Goal: Check status: Check status

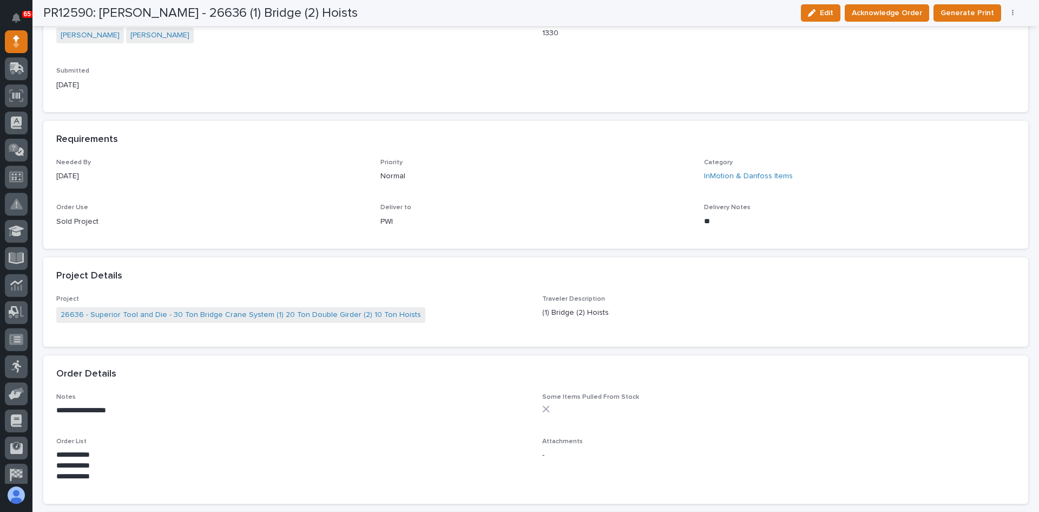
scroll to position [379, 0]
click at [901, 12] on span "Acknowledge Order" at bounding box center [887, 12] width 70 height 13
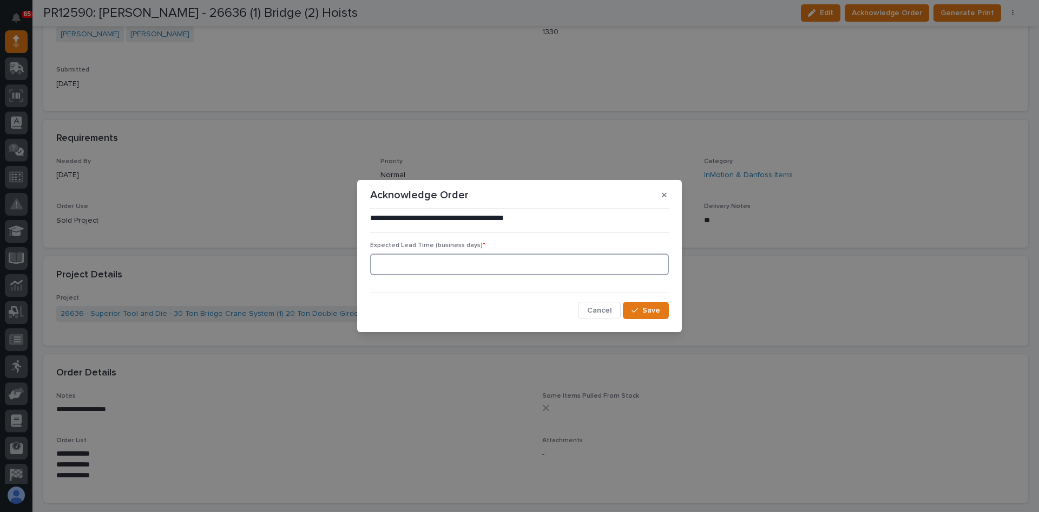
click at [395, 270] on input at bounding box center [519, 264] width 299 height 22
type input "0"
click at [641, 312] on div "button" at bounding box center [637, 310] width 11 height 8
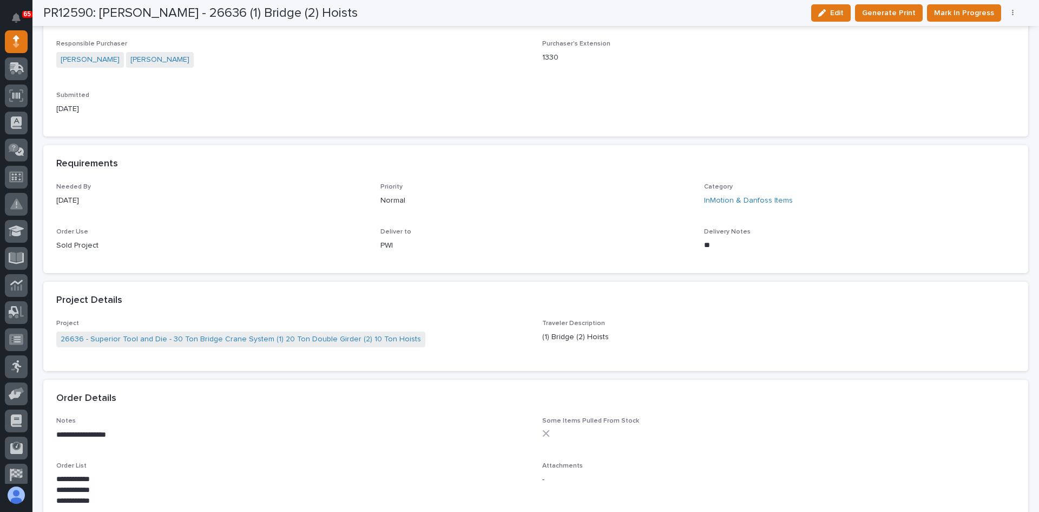
scroll to position [472, 0]
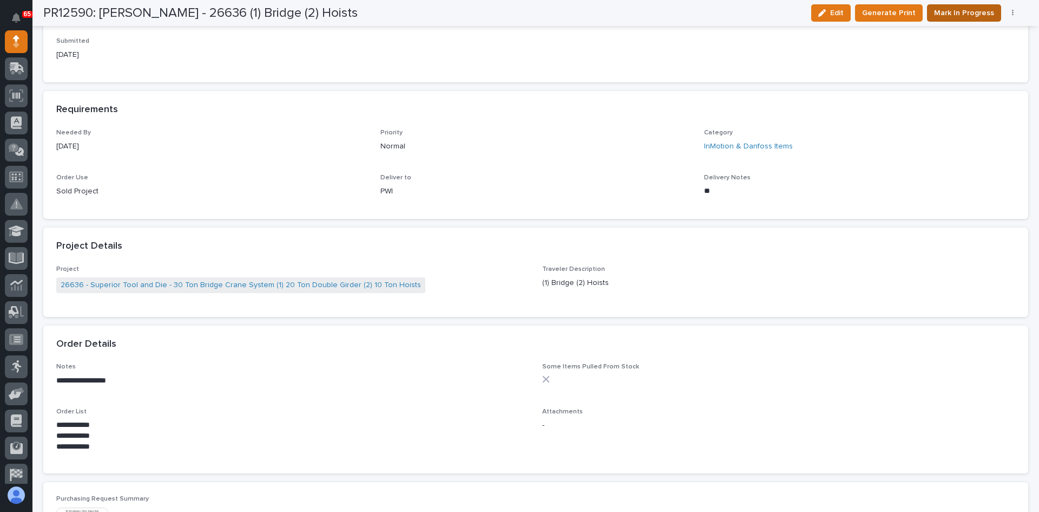
click at [972, 10] on span "Mark In Progress" at bounding box center [964, 12] width 60 height 13
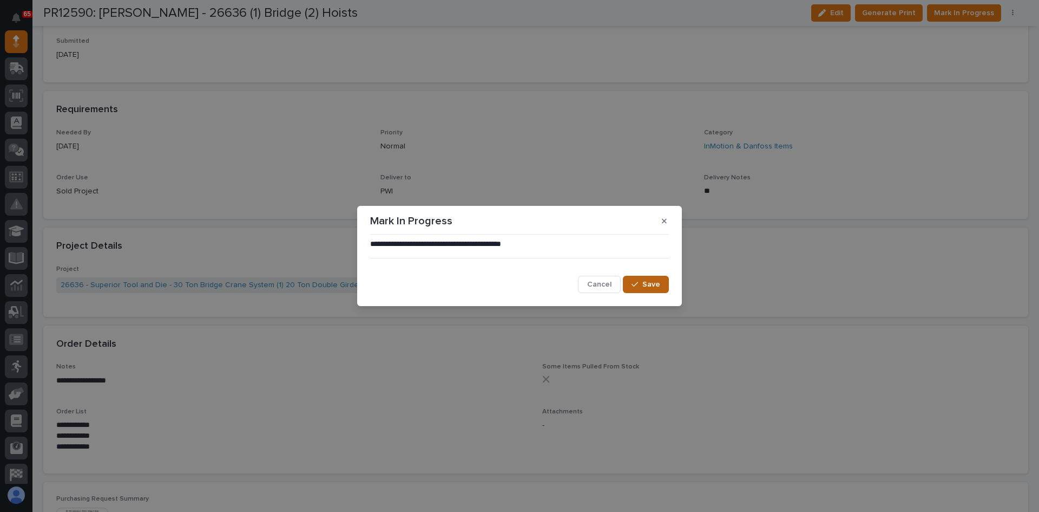
click at [643, 282] on div "button" at bounding box center [637, 284] width 11 height 8
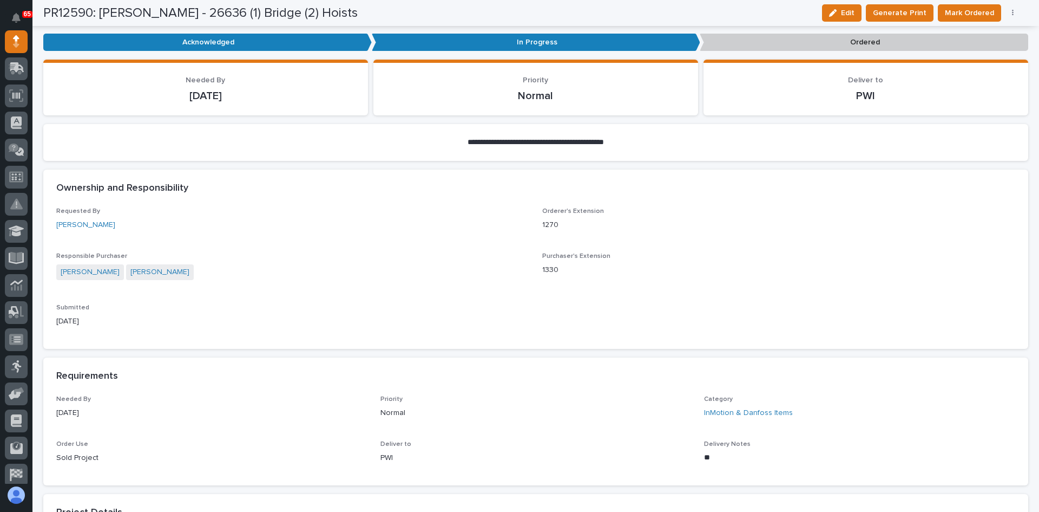
scroll to position [201, 0]
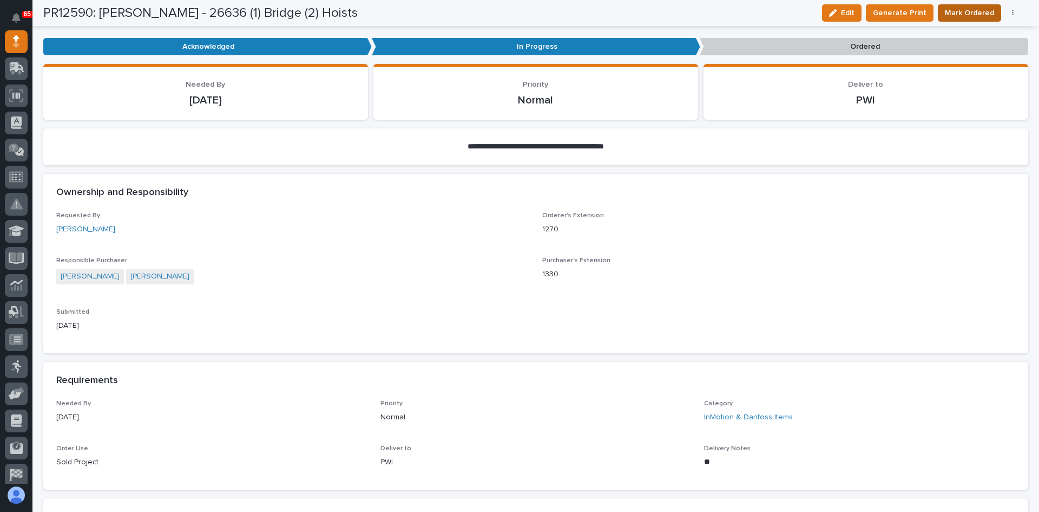
click at [966, 9] on span "Mark Ordered" at bounding box center [969, 12] width 49 height 13
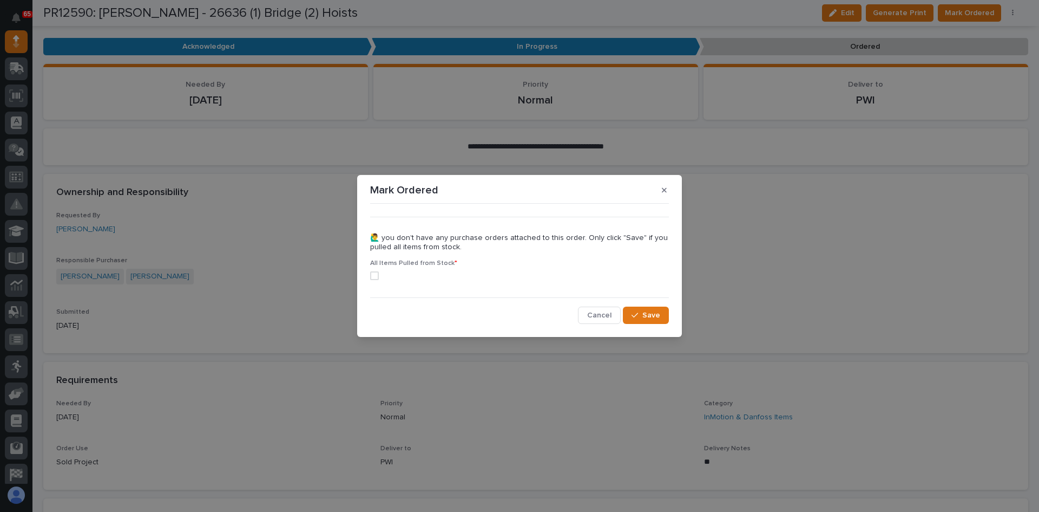
click at [373, 277] on span at bounding box center [374, 275] width 9 height 9
click at [652, 317] on span "Save" at bounding box center [652, 315] width 18 height 10
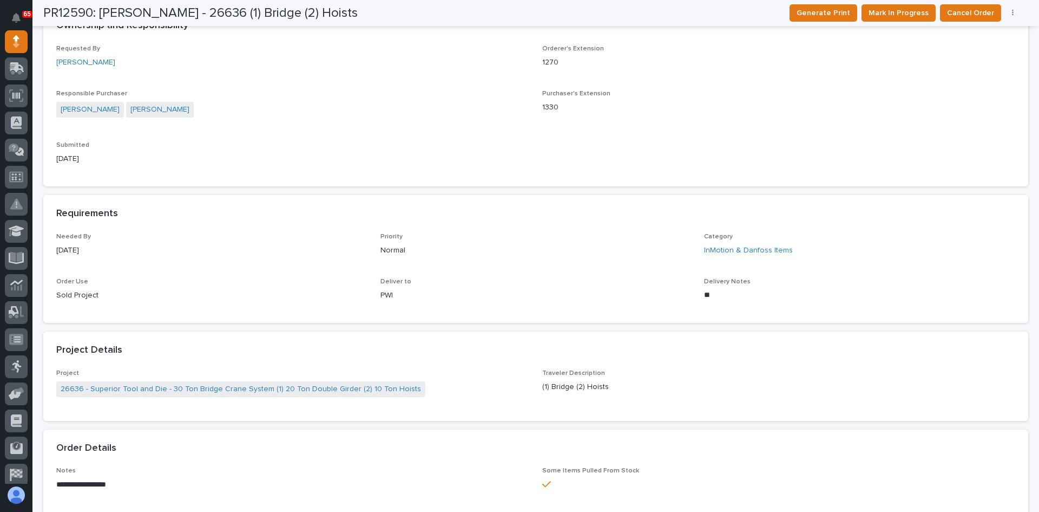
scroll to position [201, 0]
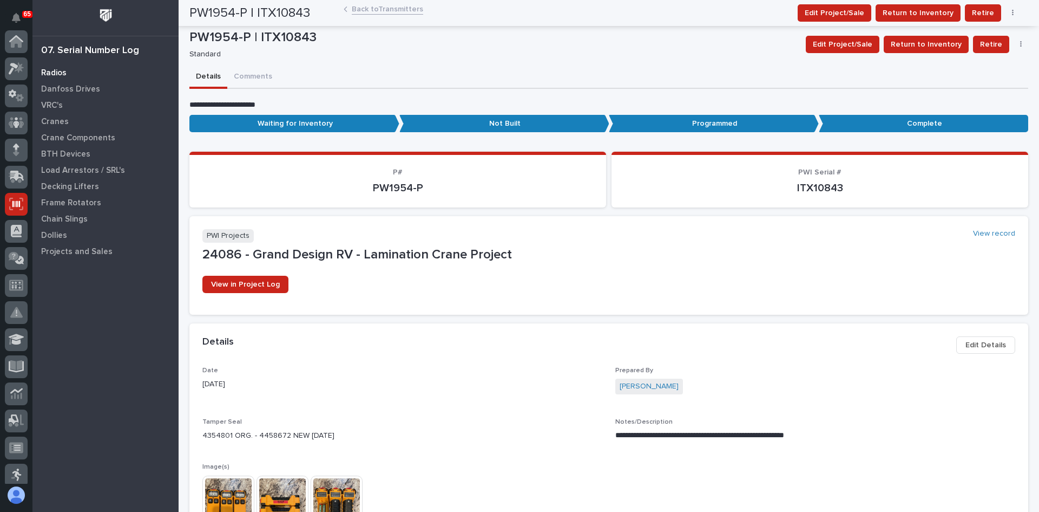
scroll to position [162, 0]
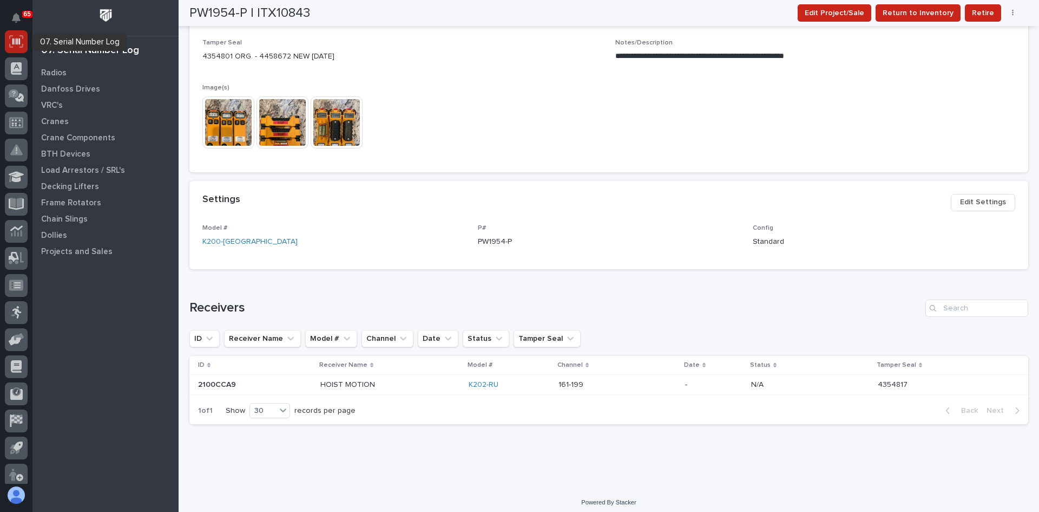
click at [14, 43] on icon at bounding box center [16, 41] width 14 height 12
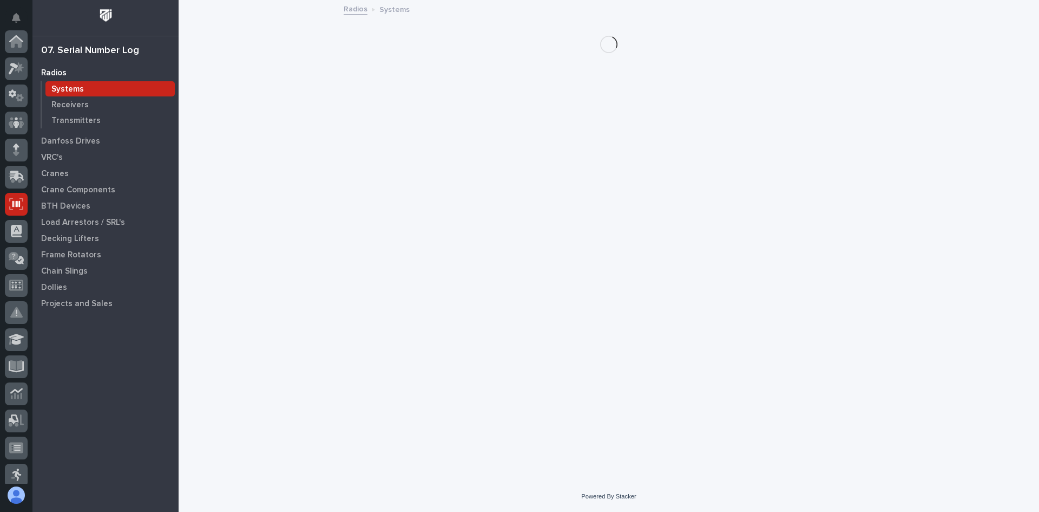
scroll to position [162, 0]
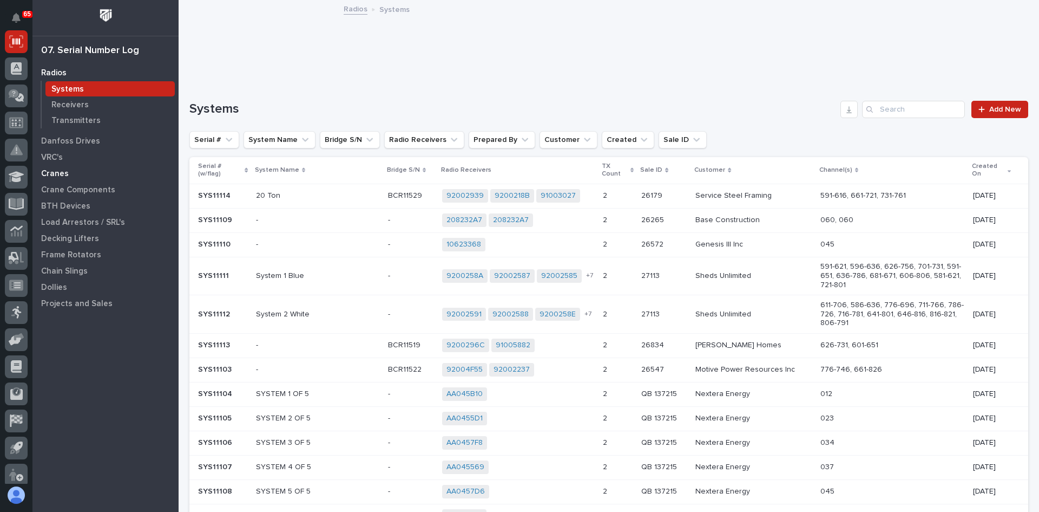
click at [55, 169] on p "Cranes" at bounding box center [55, 174] width 28 height 10
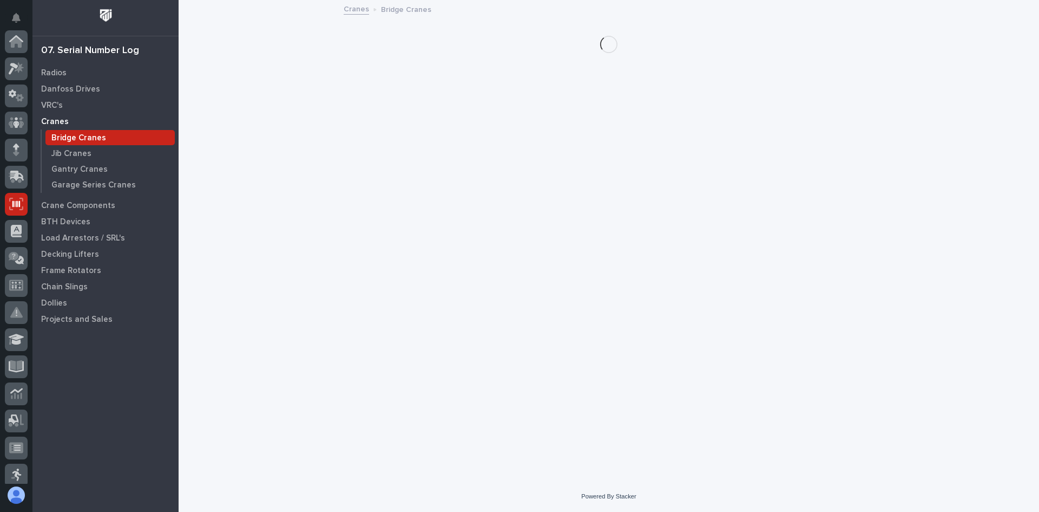
scroll to position [162, 0]
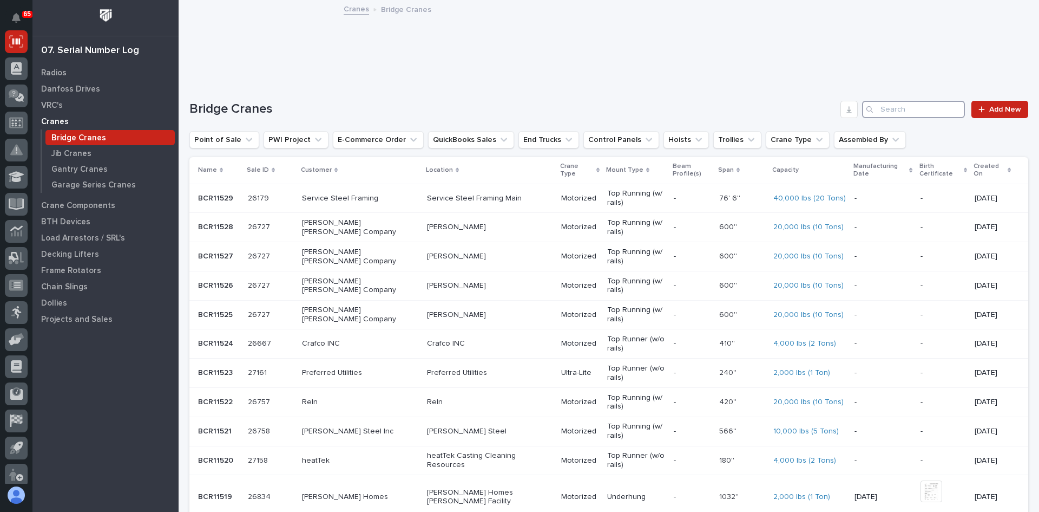
click at [893, 113] on input "Search" at bounding box center [913, 109] width 103 height 17
type input "26636"
